Goal: Information Seeking & Learning: Compare options

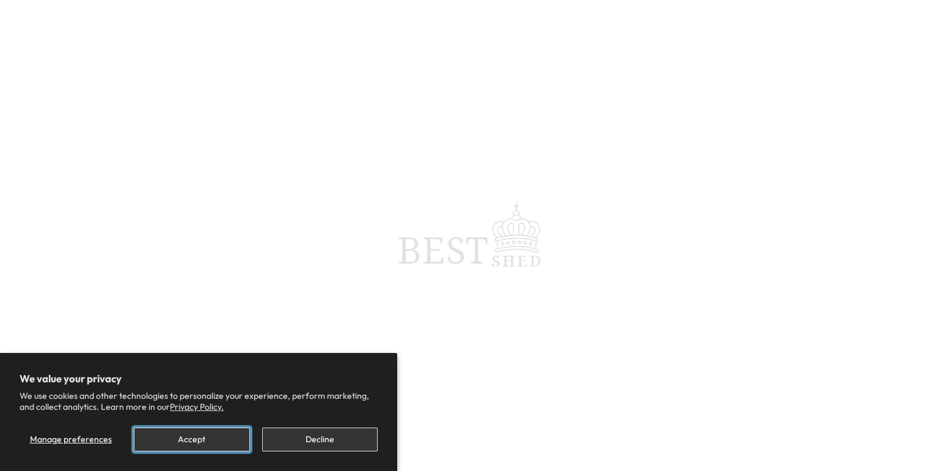
click at [212, 438] on button "Accept" at bounding box center [192, 439] width 116 height 24
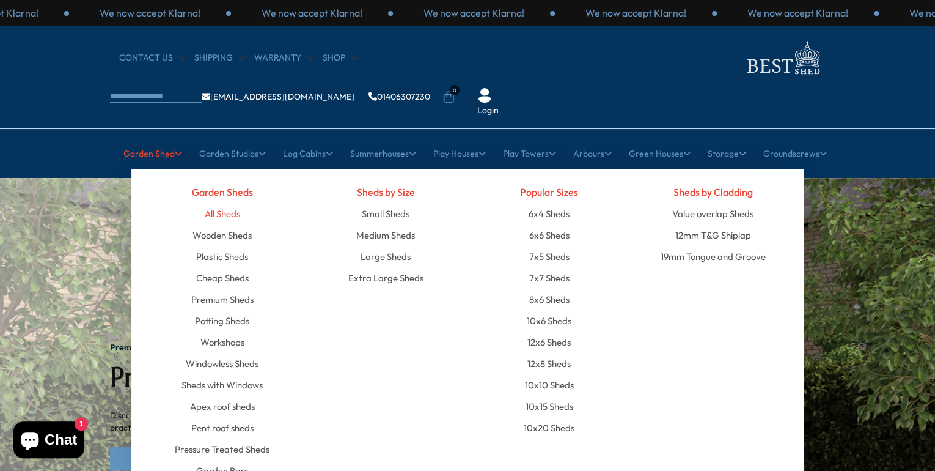
click at [232, 203] on link "All Sheds" at bounding box center [222, 213] width 35 height 21
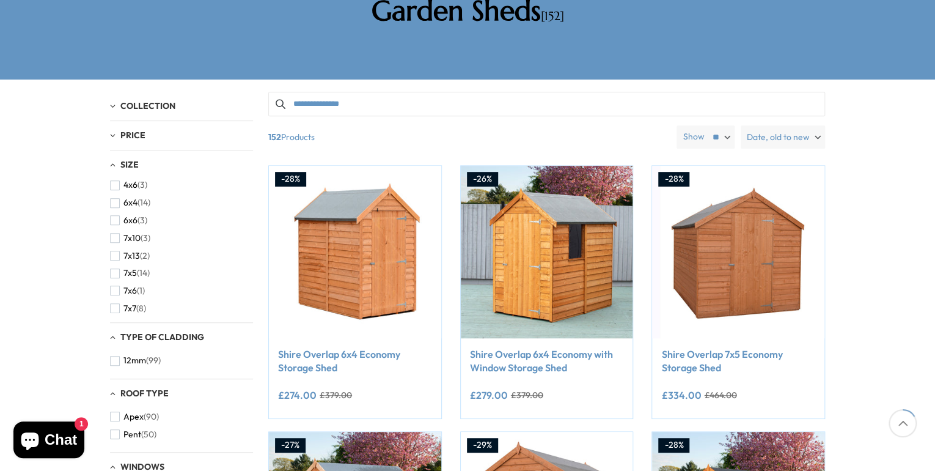
scroll to position [298, 0]
click at [115, 272] on span "button" at bounding box center [115, 277] width 10 height 10
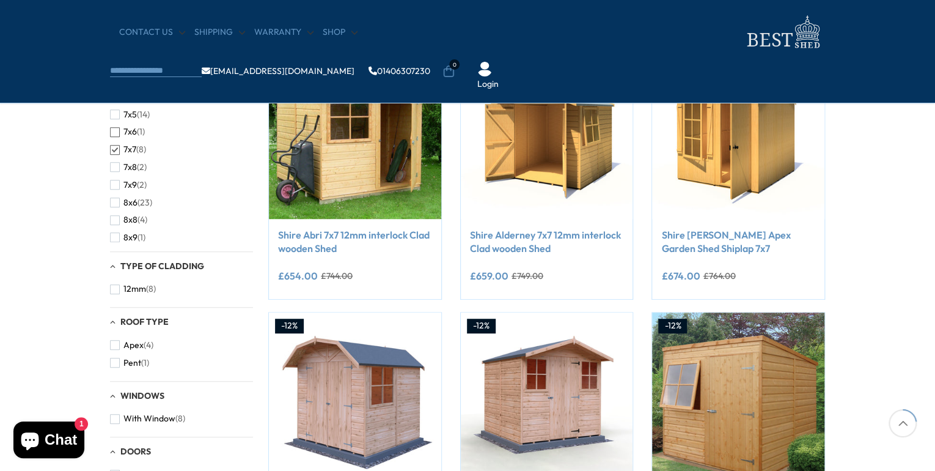
scroll to position [342, 0]
click at [116, 213] on span "button" at bounding box center [115, 214] width 10 height 10
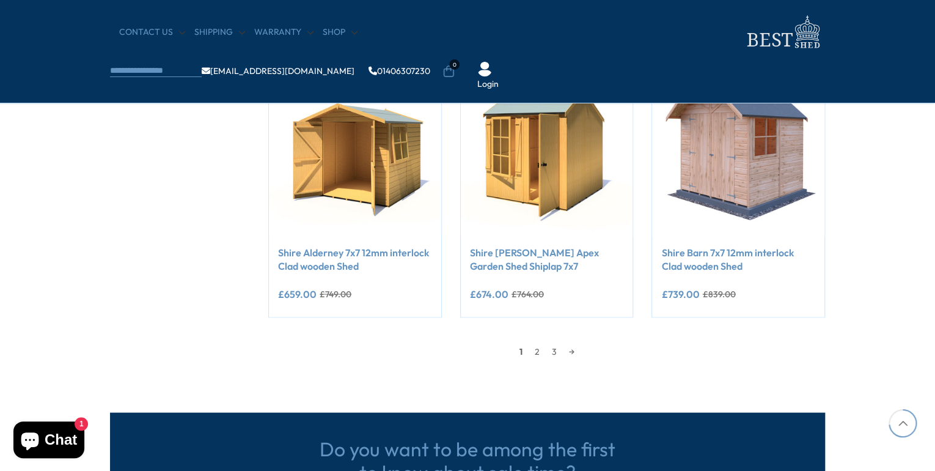
scroll to position [1043, 0]
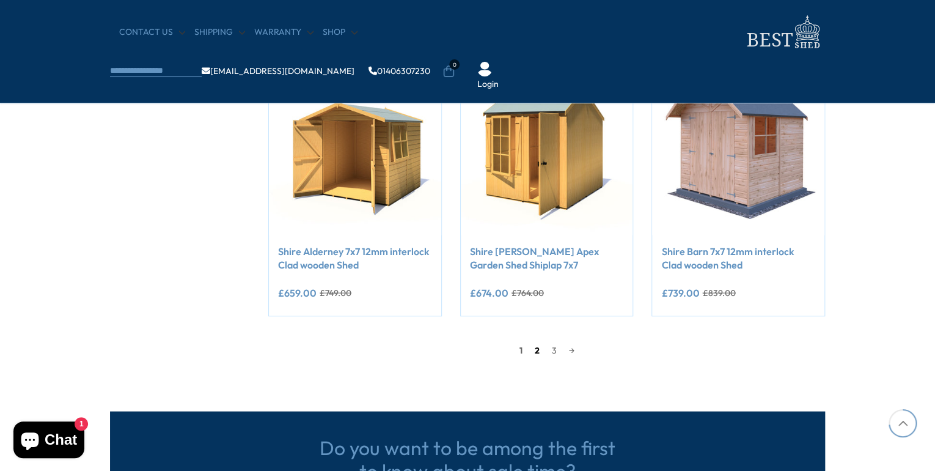
click at [537, 348] on link "2" at bounding box center [537, 349] width 17 height 18
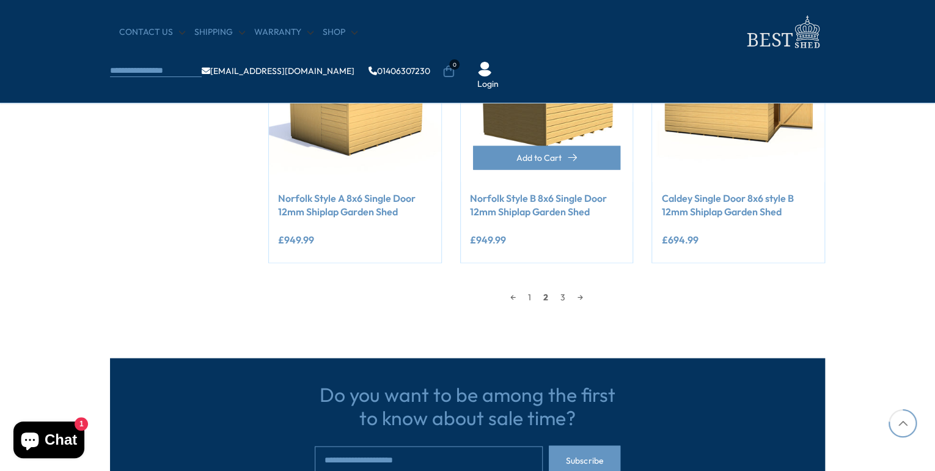
scroll to position [1096, 0]
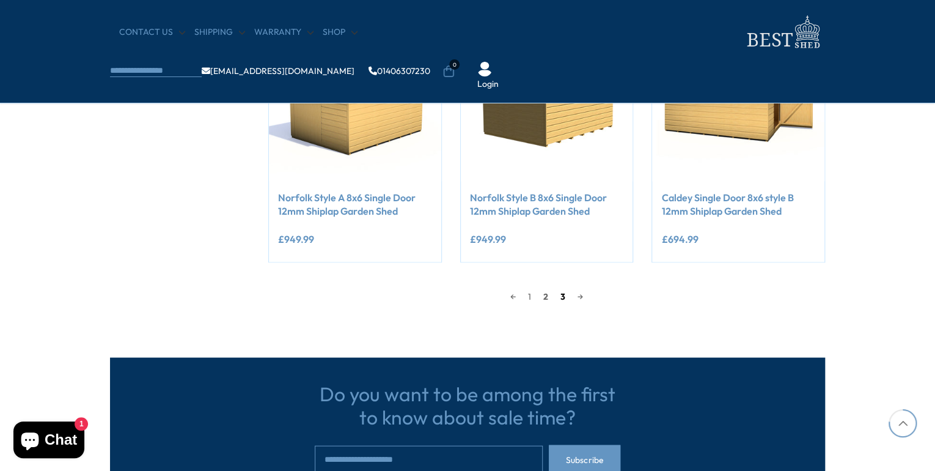
click at [564, 292] on link "3" at bounding box center [562, 296] width 17 height 18
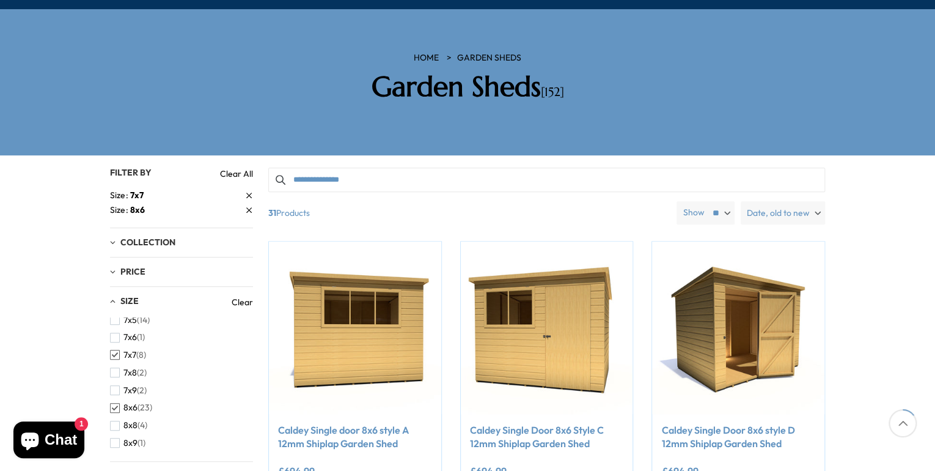
scroll to position [183, 0]
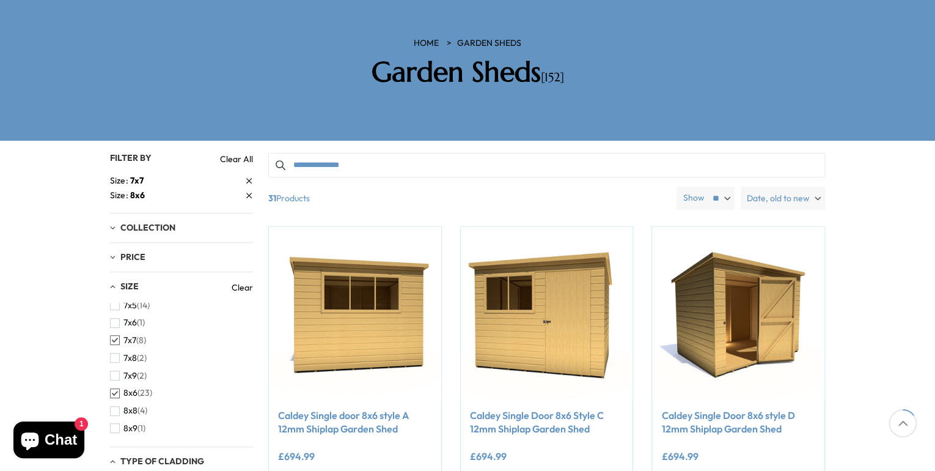
click at [119, 335] on span "button" at bounding box center [115, 340] width 10 height 10
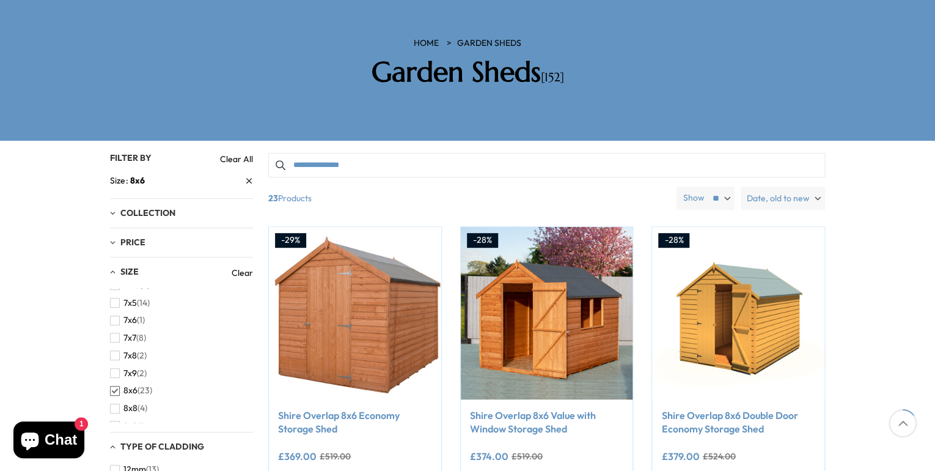
scroll to position [358, 0]
click at [115, 373] on span "button" at bounding box center [115, 378] width 10 height 10
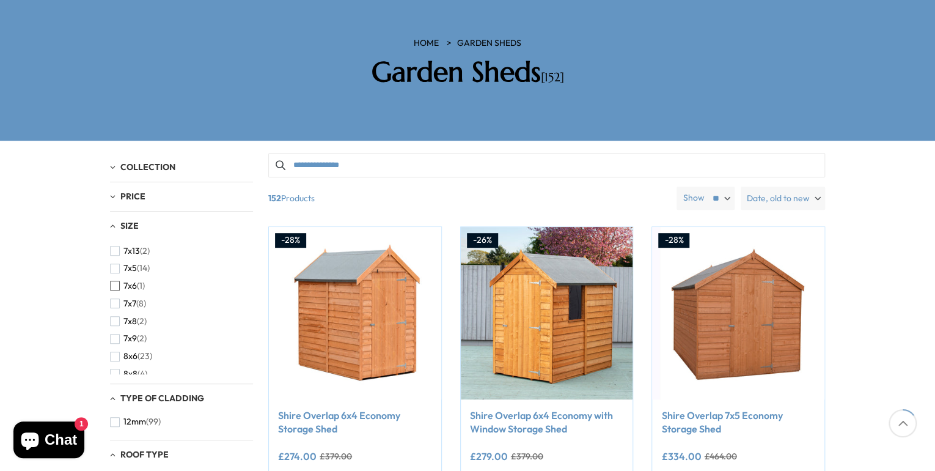
scroll to position [326, 0]
click at [118, 270] on span "button" at bounding box center [115, 275] width 10 height 10
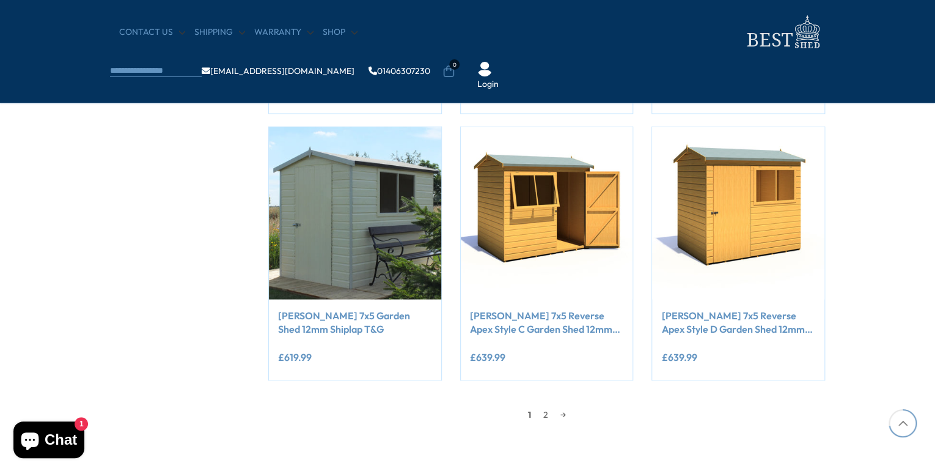
scroll to position [1048, 0]
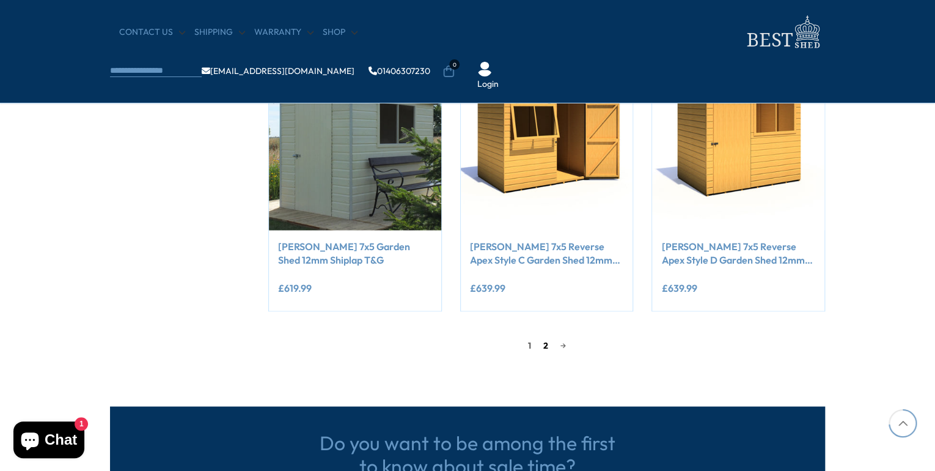
click at [541, 345] on link "2" at bounding box center [545, 345] width 17 height 18
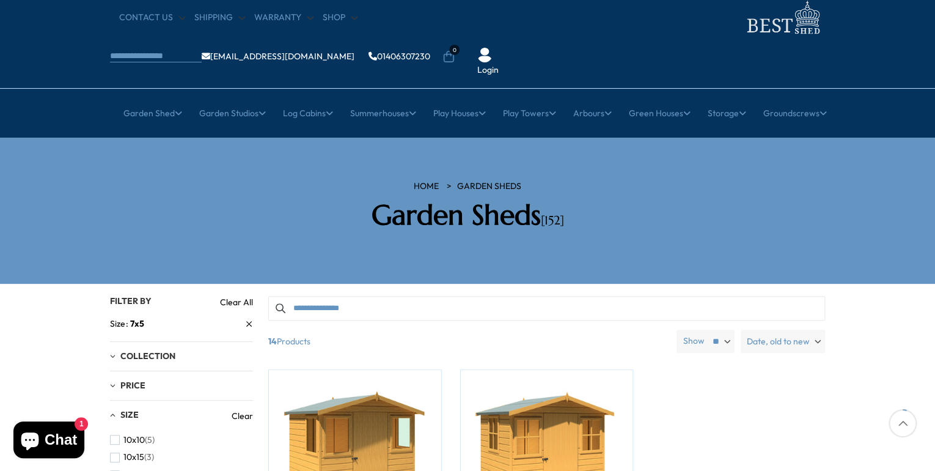
scroll to position [37, 0]
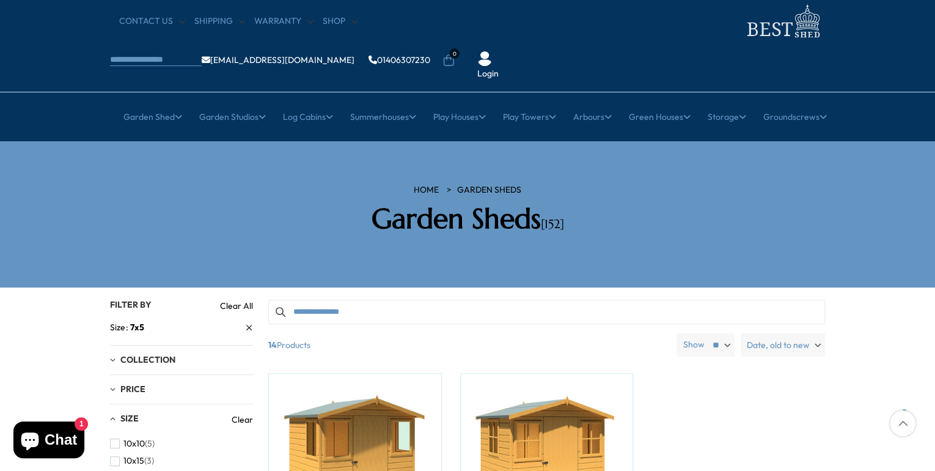
click at [248, 325] on icon at bounding box center [249, 328] width 6 height 6
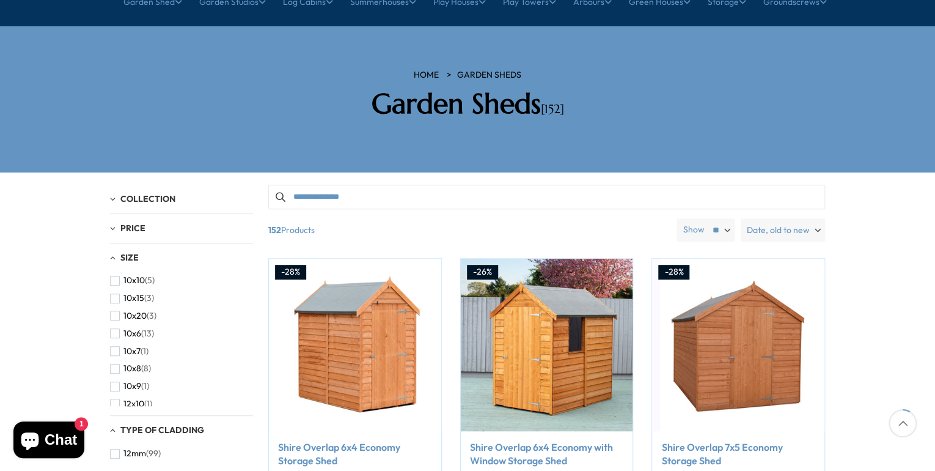
scroll to position [102, 0]
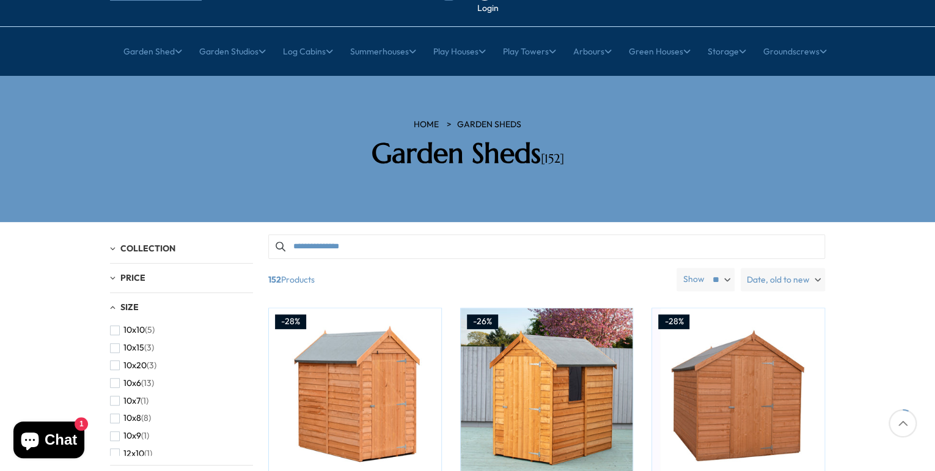
click at [716, 268] on select "** ** **" at bounding box center [720, 279] width 29 height 23
select select "**"
click at [707, 268] on select "** ** **" at bounding box center [720, 279] width 29 height 23
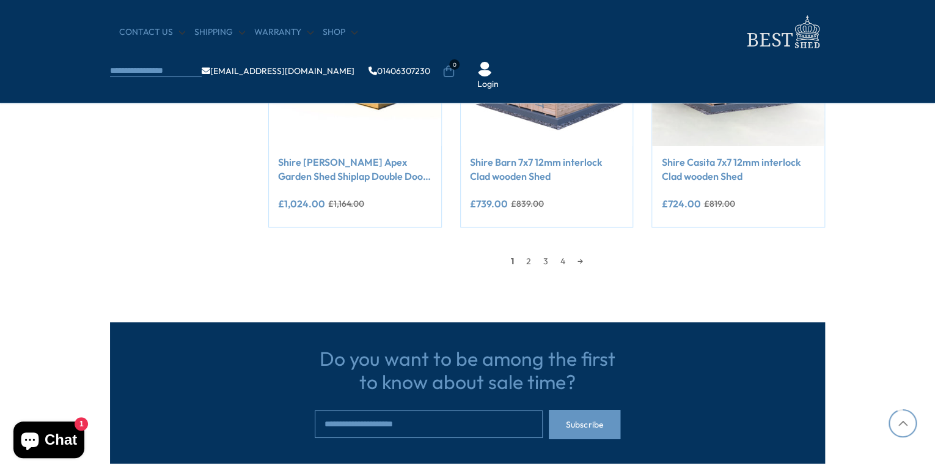
scroll to position [4335, 0]
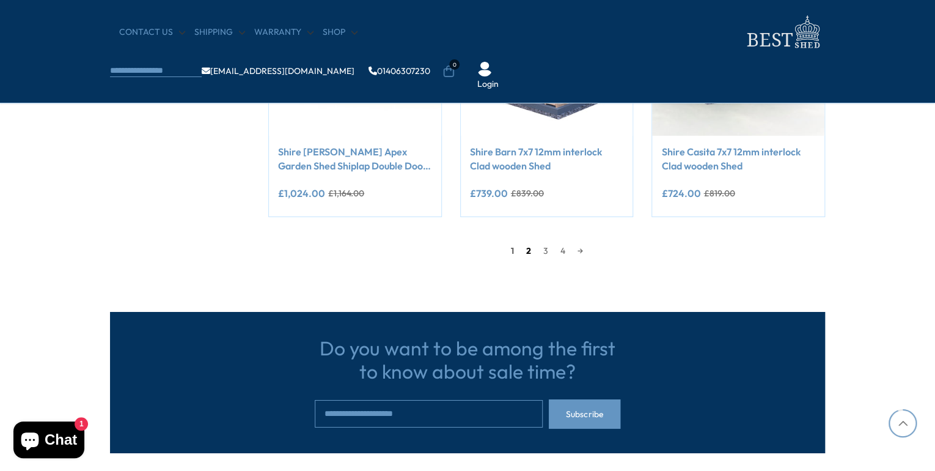
click at [527, 249] on link "2" at bounding box center [528, 250] width 17 height 18
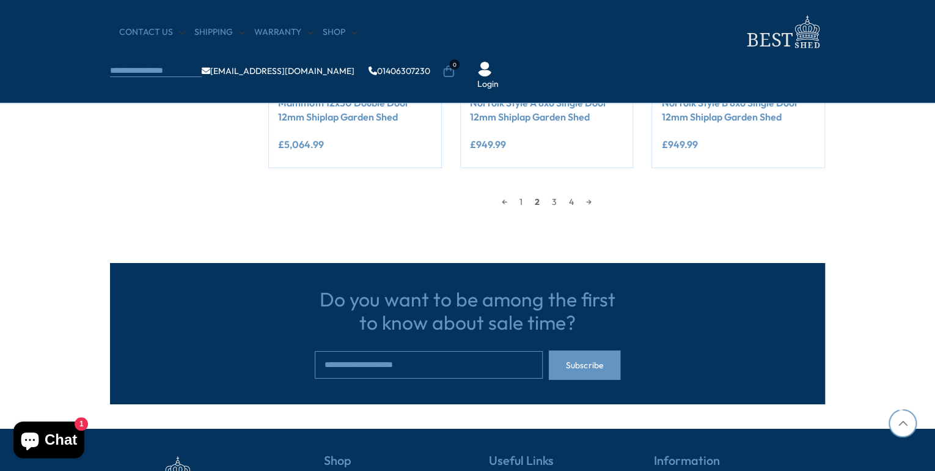
scroll to position [4407, 0]
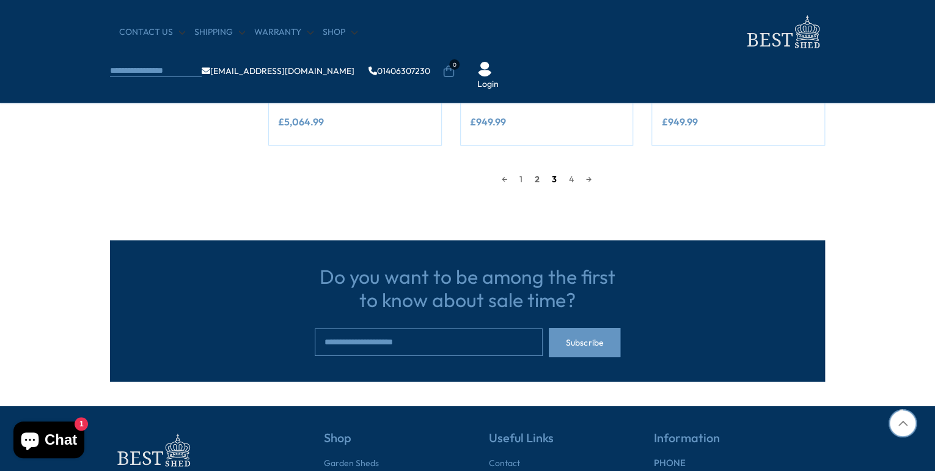
click at [555, 179] on link "3" at bounding box center [554, 179] width 17 height 18
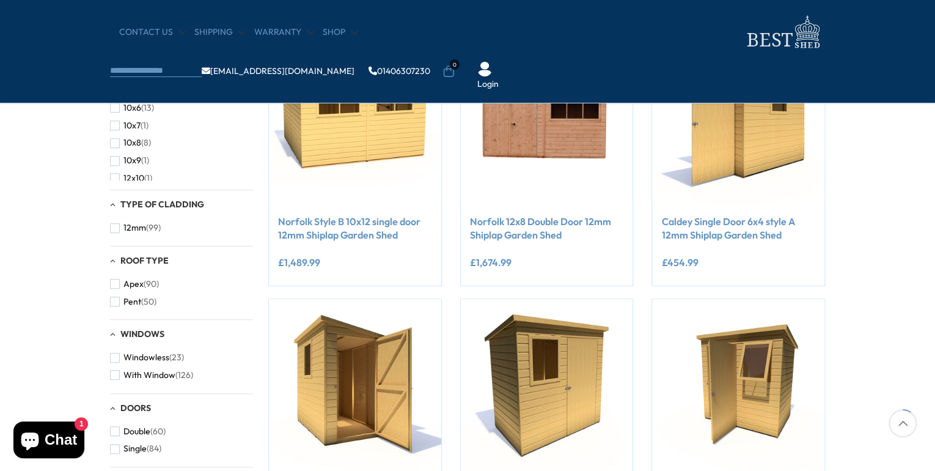
scroll to position [232, 0]
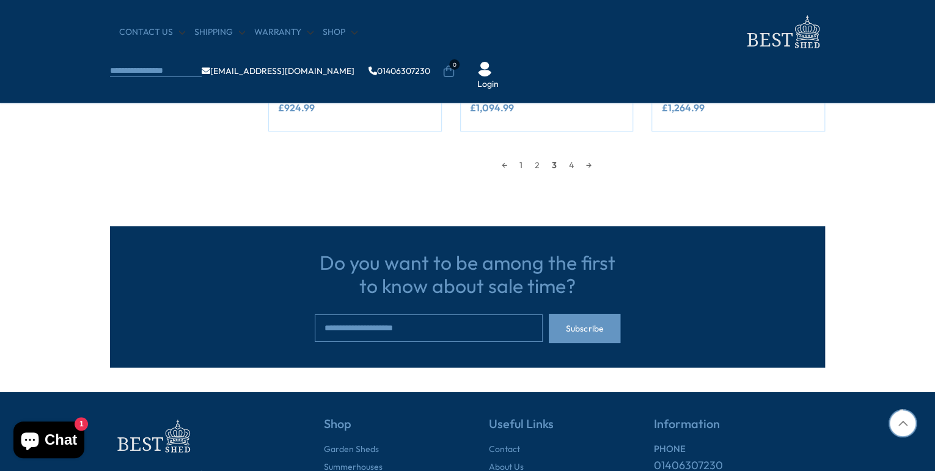
scroll to position [4422, 0]
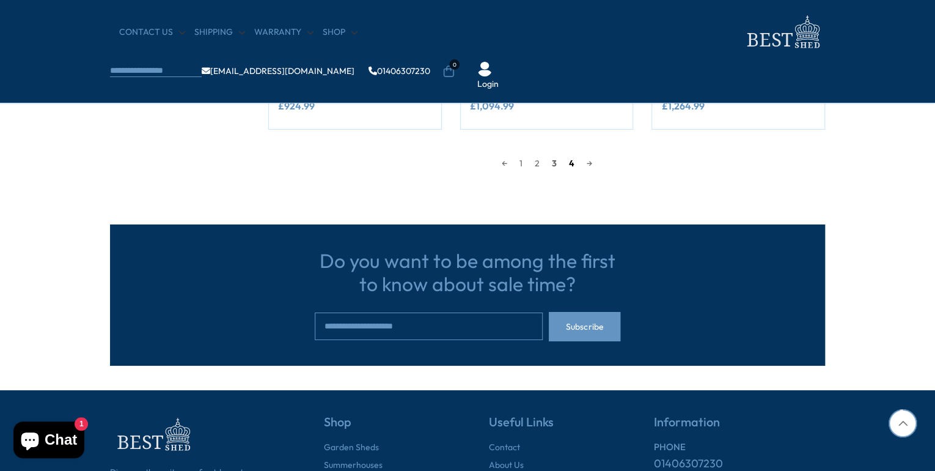
click at [574, 161] on link "4" at bounding box center [572, 163] width 18 height 18
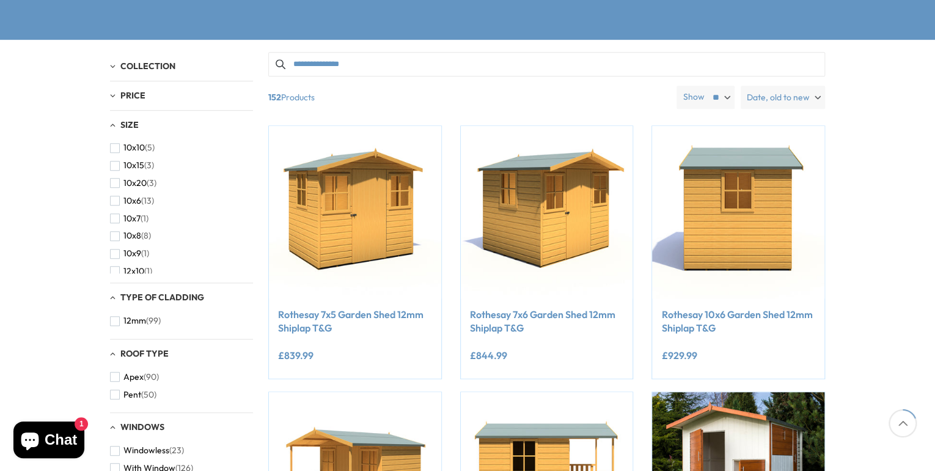
scroll to position [232, 0]
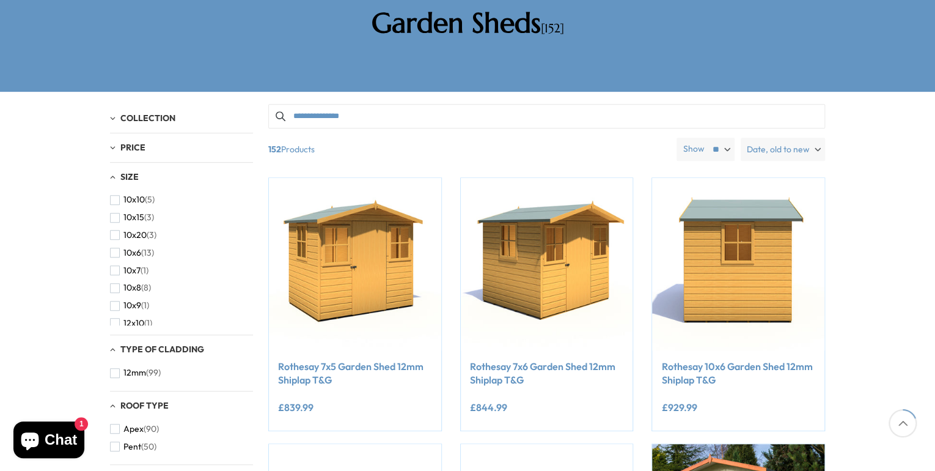
drag, startPoint x: 881, startPoint y: 87, endPoint x: 898, endPoint y: 337, distance: 251.2
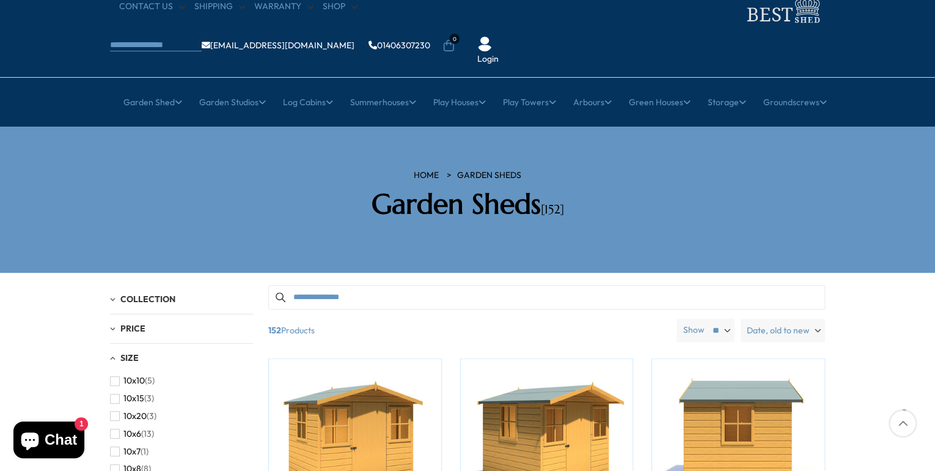
scroll to position [0, 0]
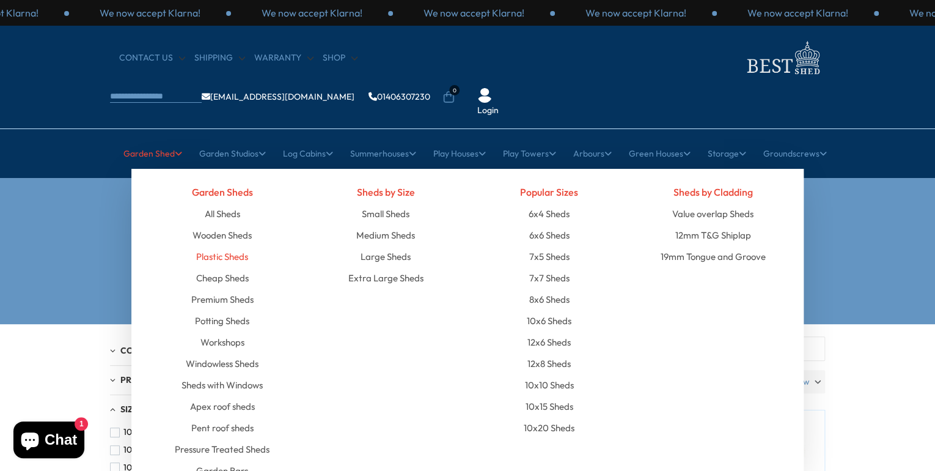
click at [227, 246] on link "Plastic Sheds" at bounding box center [222, 256] width 52 height 21
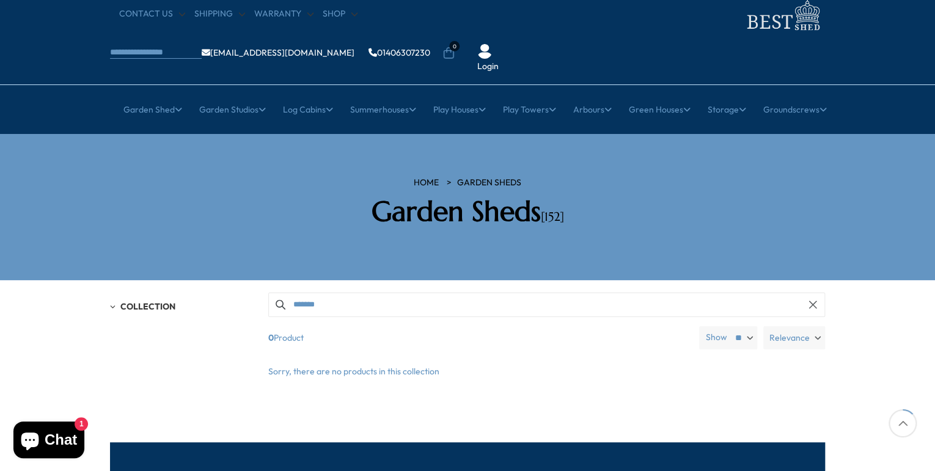
scroll to position [32, 0]
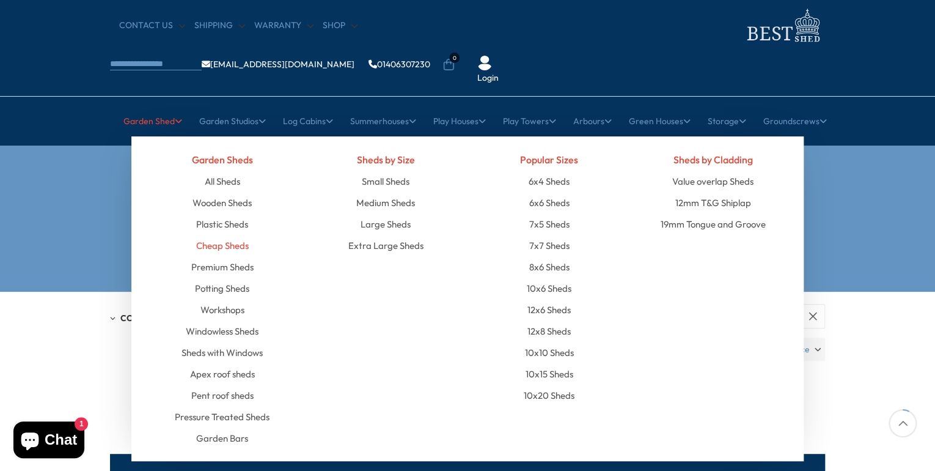
click at [233, 235] on link "Cheap Sheds" at bounding box center [222, 245] width 53 height 21
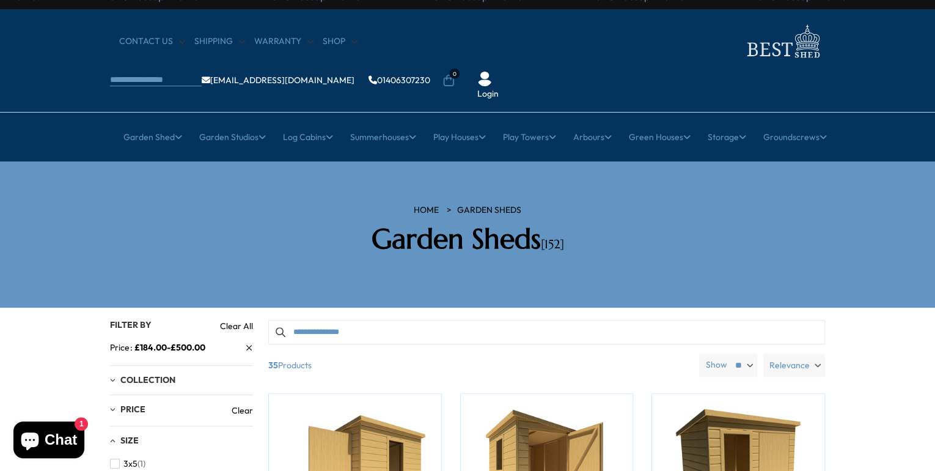
scroll to position [16, 0]
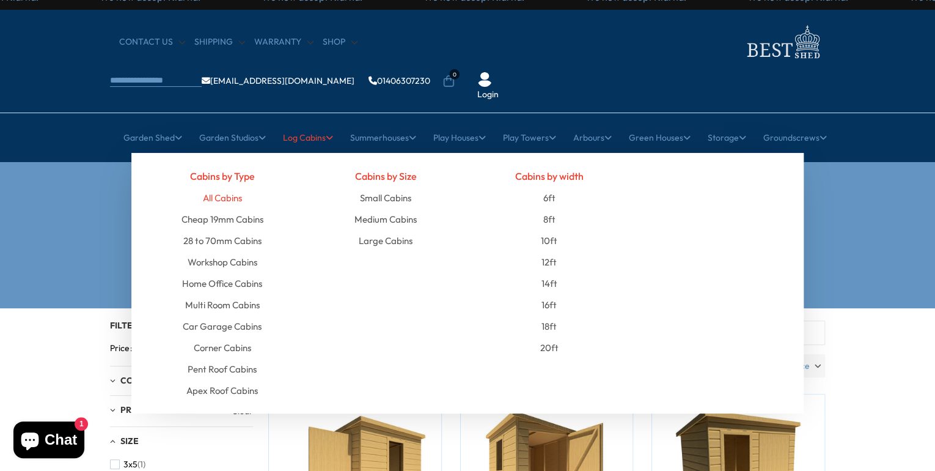
click at [235, 187] on link "All Cabins" at bounding box center [222, 197] width 39 height 21
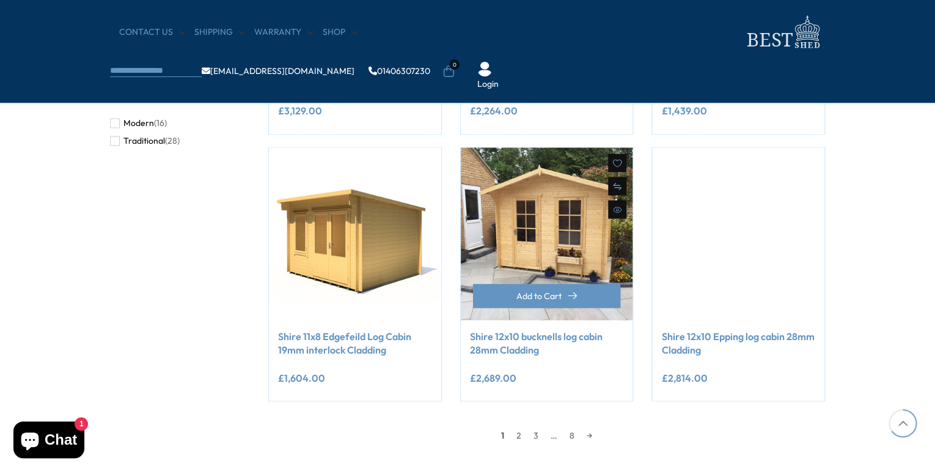
scroll to position [929, 0]
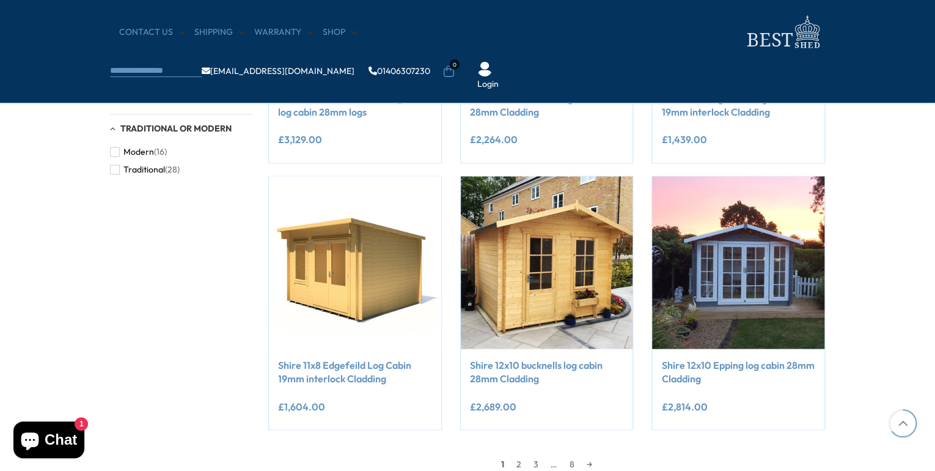
click at [909, 428] on icon at bounding box center [903, 423] width 28 height 28
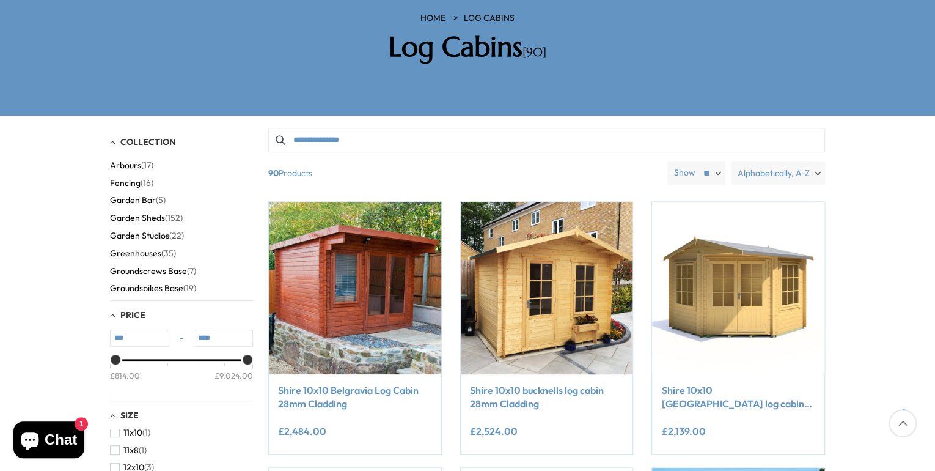
scroll to position [0, 0]
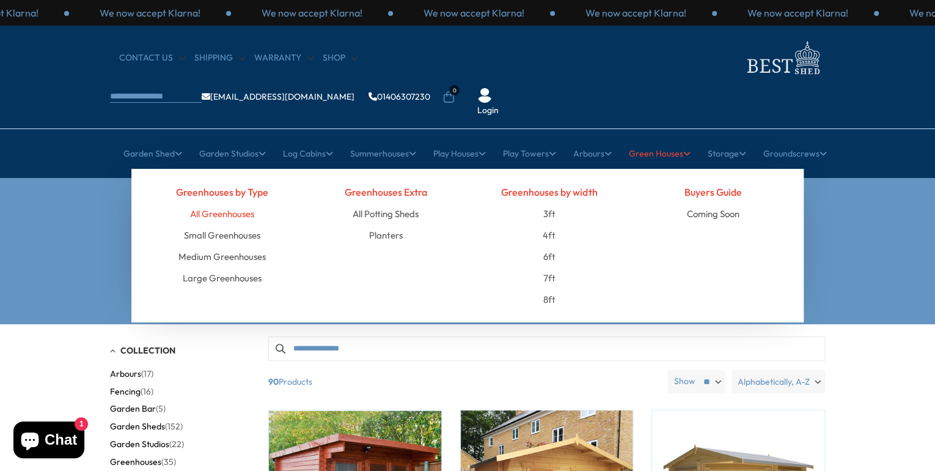
click at [228, 203] on link "All Greenhouses" at bounding box center [222, 213] width 64 height 21
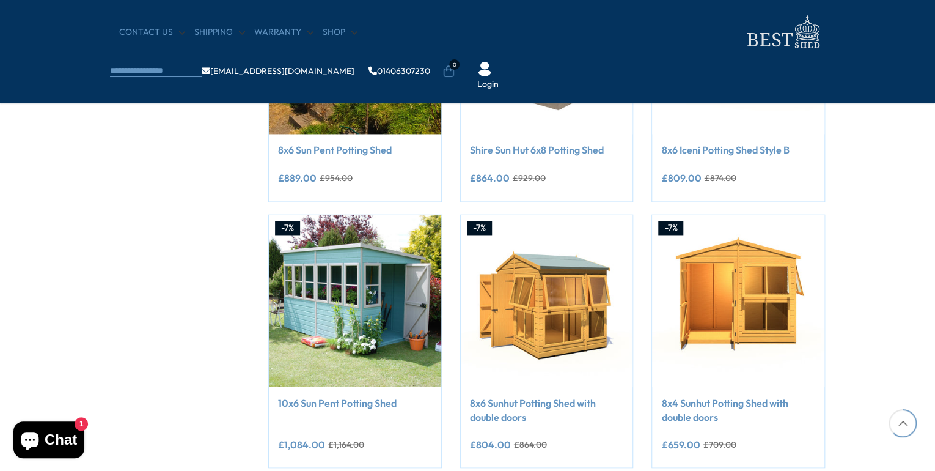
click at [896, 419] on icon at bounding box center [903, 423] width 28 height 28
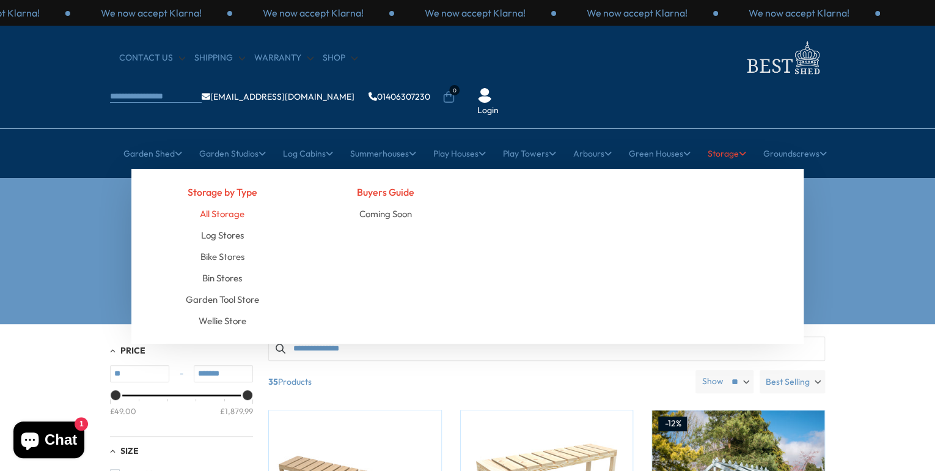
click at [225, 203] on link "All Storage" at bounding box center [222, 213] width 45 height 21
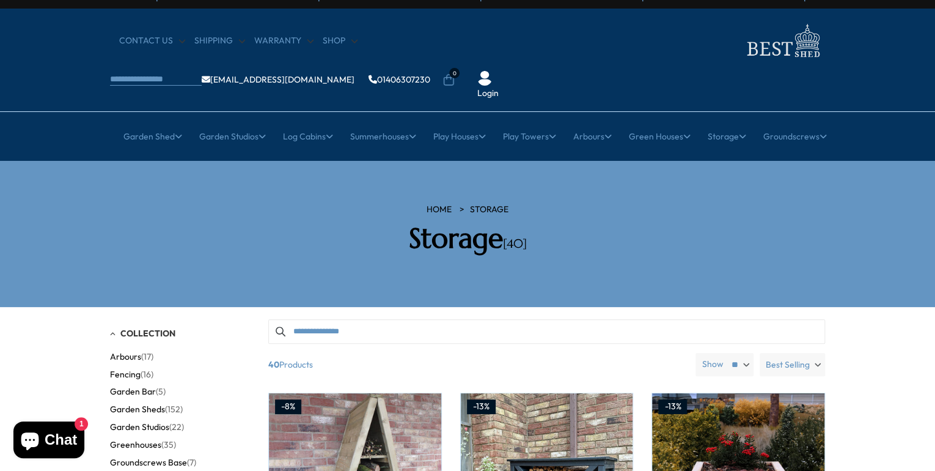
scroll to position [16, 0]
